Goal: Find contact information: Find contact information

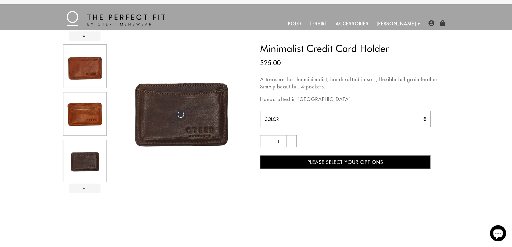
click at [365, 24] on link "Accessories" at bounding box center [351, 23] width 41 height 13
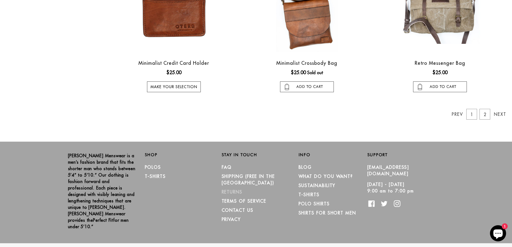
scroll to position [496, 0]
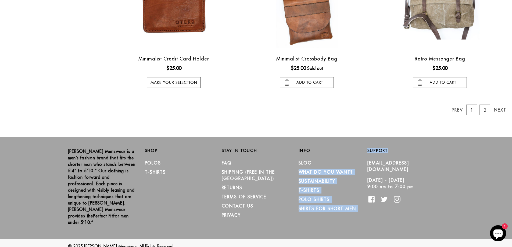
drag, startPoint x: 364, startPoint y: 163, endPoint x: 427, endPoint y: 154, distance: 63.5
click at [423, 159] on div "[PERSON_NAME] Menswear is a men’s fashion brand that fits the shorter man who s…" at bounding box center [252, 193] width 384 height 91
copy div "What Do You Want? Sustainability T-Shirts Polo Shirts Shirts for Short Men Supp…"
click at [429, 153] on h2 "Support" at bounding box center [405, 150] width 77 height 5
drag, startPoint x: 365, startPoint y: 163, endPoint x: 428, endPoint y: 164, distance: 63.4
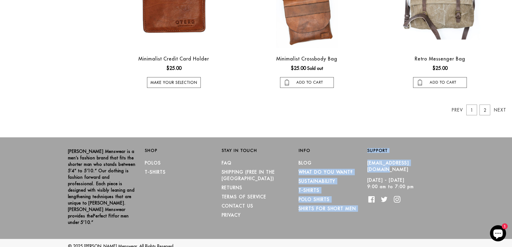
click at [428, 164] on div "[PERSON_NAME] Menswear is a men’s fashion brand that fits the shorter man who s…" at bounding box center [252, 193] width 384 height 91
copy div "What Do You Want? Sustainability T-Shirts Polo Shirts Shirts for Short Men Supp…"
click at [432, 151] on h2 "Support" at bounding box center [405, 150] width 77 height 5
drag, startPoint x: 364, startPoint y: 162, endPoint x: 430, endPoint y: 161, distance: 65.5
click at [430, 161] on div "[PERSON_NAME] Menswear is a men’s fashion brand that fits the shorter man who s…" at bounding box center [252, 193] width 384 height 91
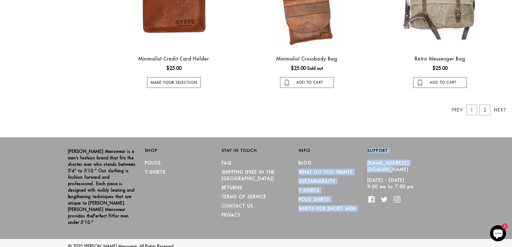
copy div "What Do You Want? Sustainability T-Shirts Polo Shirts Shirts for Short Men Supp…"
click at [421, 146] on div "[PERSON_NAME] Menswear is a men’s fashion brand that fits the shorter man who s…" at bounding box center [256, 188] width 512 height 102
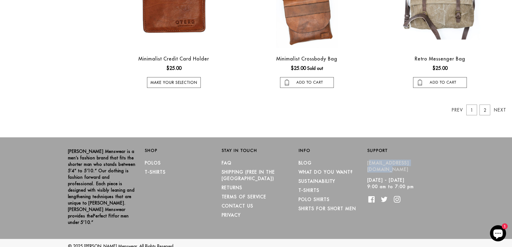
drag, startPoint x: 428, startPoint y: 162, endPoint x: 368, endPoint y: 165, distance: 60.2
click at [368, 165] on p "[EMAIL_ADDRESS][DOMAIN_NAME]" at bounding box center [401, 166] width 69 height 13
copy link "[EMAIL_ADDRESS][DOMAIN_NAME]"
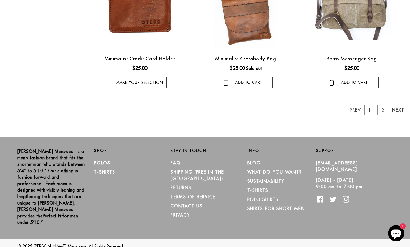
click at [346, 139] on div "[PERSON_NAME] Menswear is a men’s fashion brand that fits the shorter man who s…" at bounding box center [205, 188] width 410 height 102
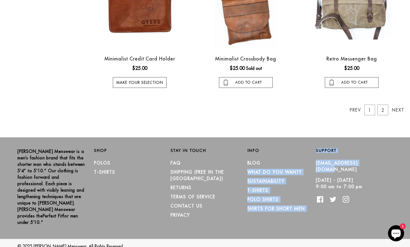
drag, startPoint x: 311, startPoint y: 165, endPoint x: 374, endPoint y: 155, distance: 63.3
click at [372, 161] on div "[PERSON_NAME] Menswear is a men’s fashion brand that fits the shorter man who s…" at bounding box center [200, 193] width 383 height 91
copy div "What Do You Want? Sustainability T-Shirts Polo Shirts Shirts for Short Men Supp…"
click at [374, 145] on div "[PERSON_NAME] Menswear is a men’s fashion brand that fits the shorter man who s…" at bounding box center [205, 188] width 410 height 102
